Goal: Register for event/course

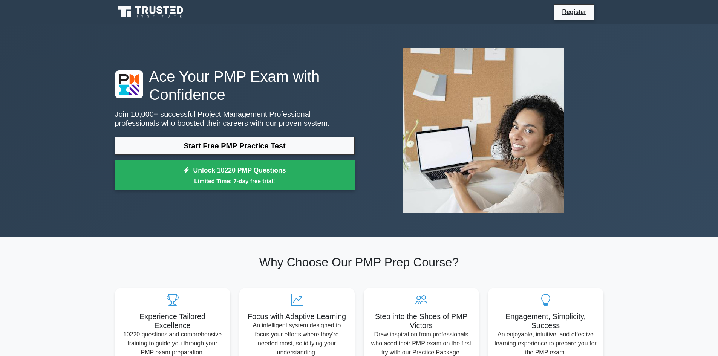
click at [219, 147] on link "Start Free PMP Practice Test" at bounding box center [235, 146] width 240 height 18
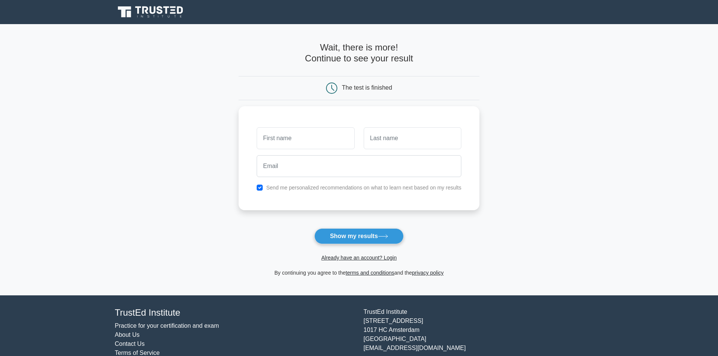
click at [290, 133] on input "text" at bounding box center [306, 138] width 98 height 22
type input "[PERSON_NAME] [PERSON_NAME]"
click at [379, 140] on input "text" at bounding box center [413, 138] width 98 height 22
type input "AKROUT"
drag, startPoint x: 285, startPoint y: 138, endPoint x: 361, endPoint y: 139, distance: 75.8
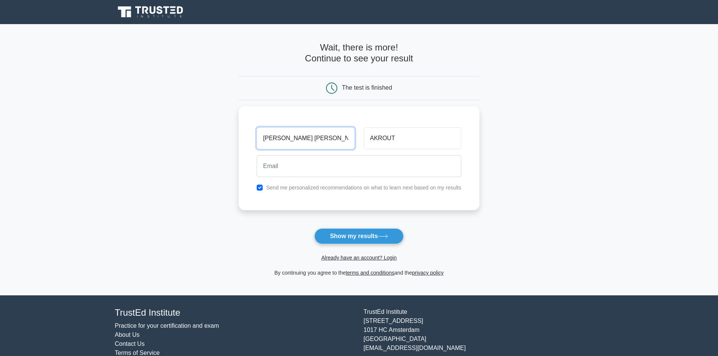
click at [360, 139] on div "[PERSON_NAME] [PERSON_NAME] [GEOGRAPHIC_DATA]" at bounding box center [359, 138] width 214 height 28
type input "[PERSON_NAME]"
click at [276, 164] on input "email" at bounding box center [359, 166] width 205 height 22
type input "[PERSON_NAME][EMAIL_ADDRESS][PERSON_NAME][PERSON_NAME][DOMAIN_NAME]"
